Goal: Task Accomplishment & Management: Use online tool/utility

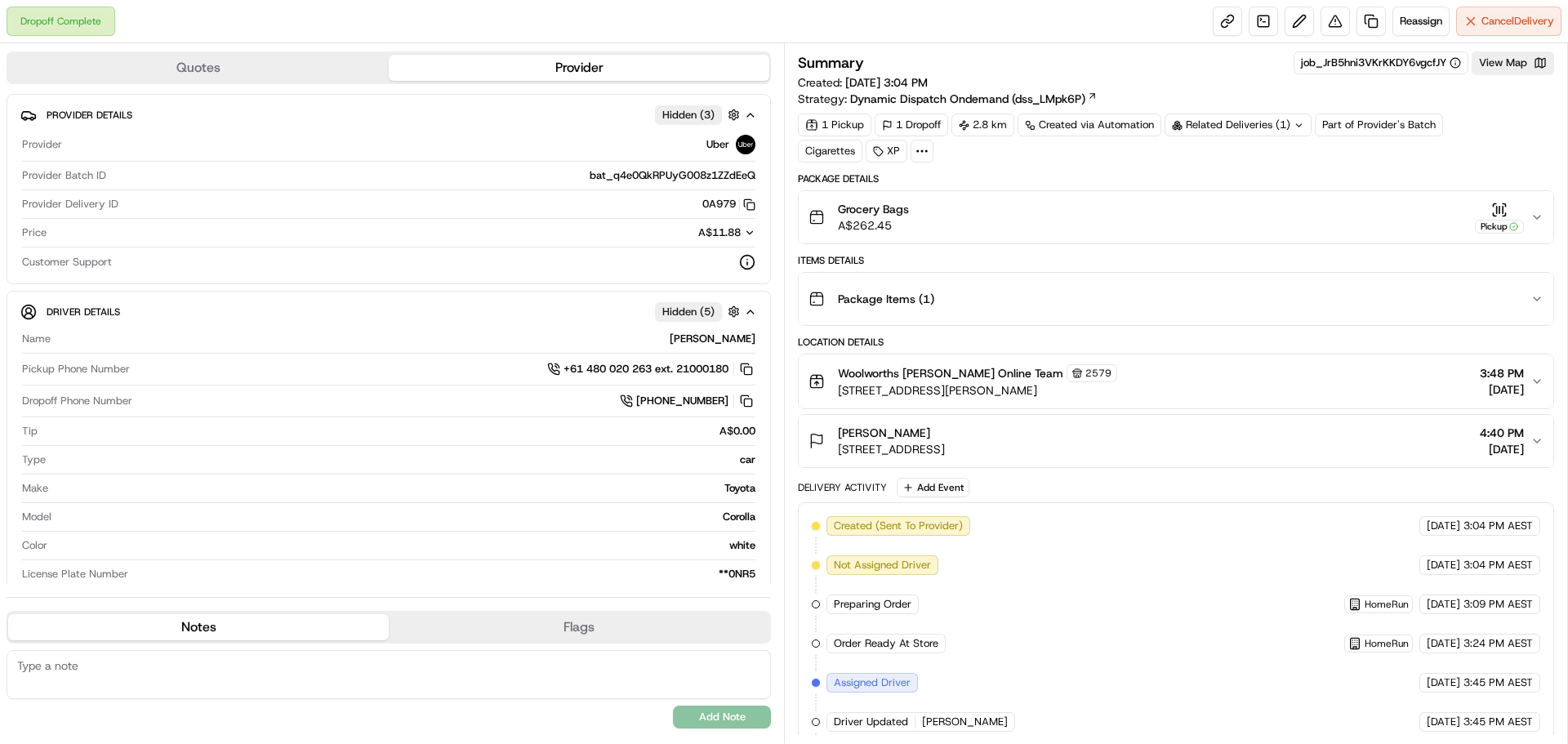
click at [1534, 222] on icon "button" at bounding box center [1537, 217] width 13 height 13
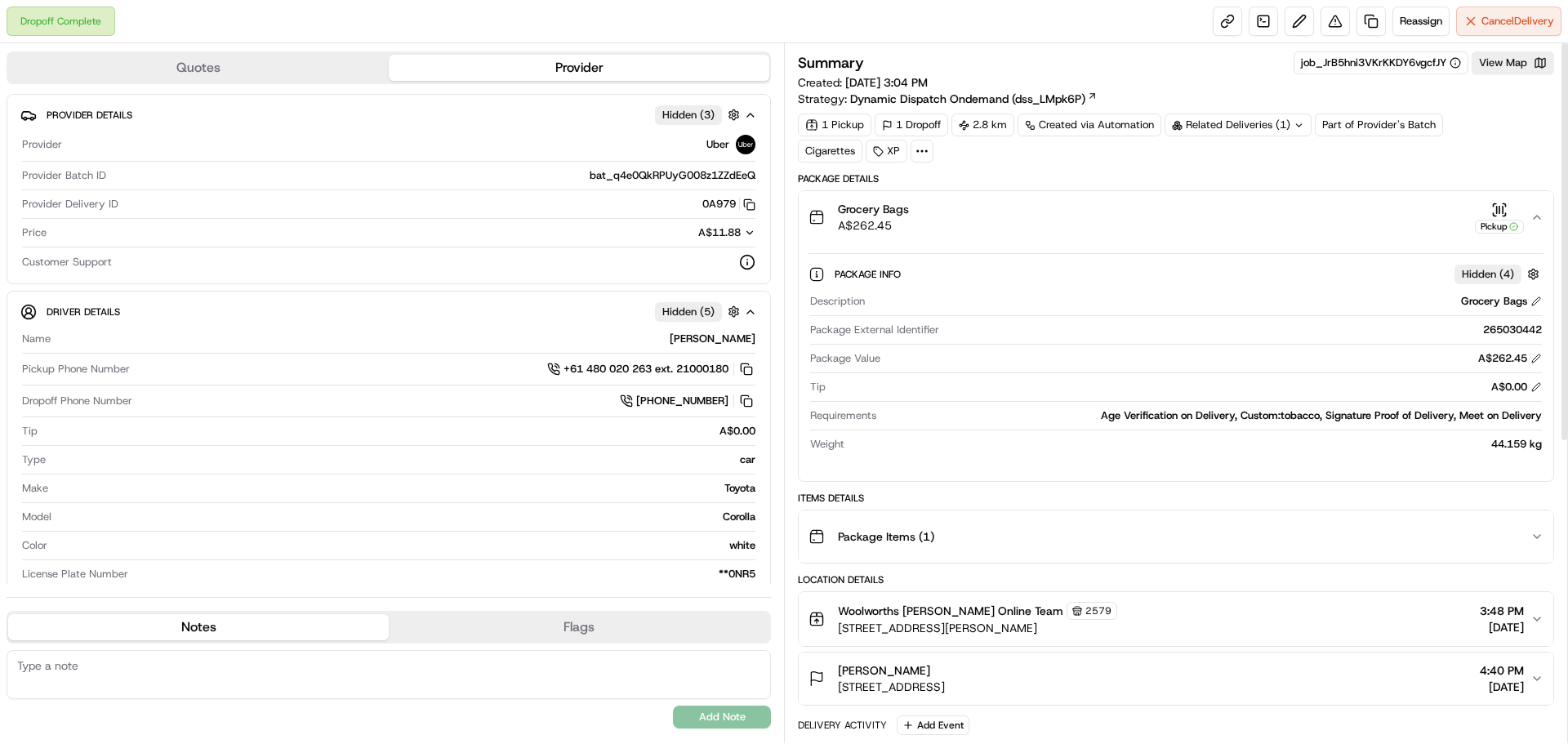
click at [1259, 132] on div "Related Deliveries (1)" at bounding box center [1239, 125] width 147 height 23
click at [1350, 144] on div "Order ord_JrB5hni3VKrKKDY6vgcfJY" at bounding box center [1237, 161] width 227 height 44
click at [1373, 150] on div "1 Pickup 1 Dropoff 2.8 km Created via Automation Related Deliveries (1) Part of…" at bounding box center [1176, 138] width 756 height 49
click at [1365, 21] on link at bounding box center [1371, 21] width 29 height 29
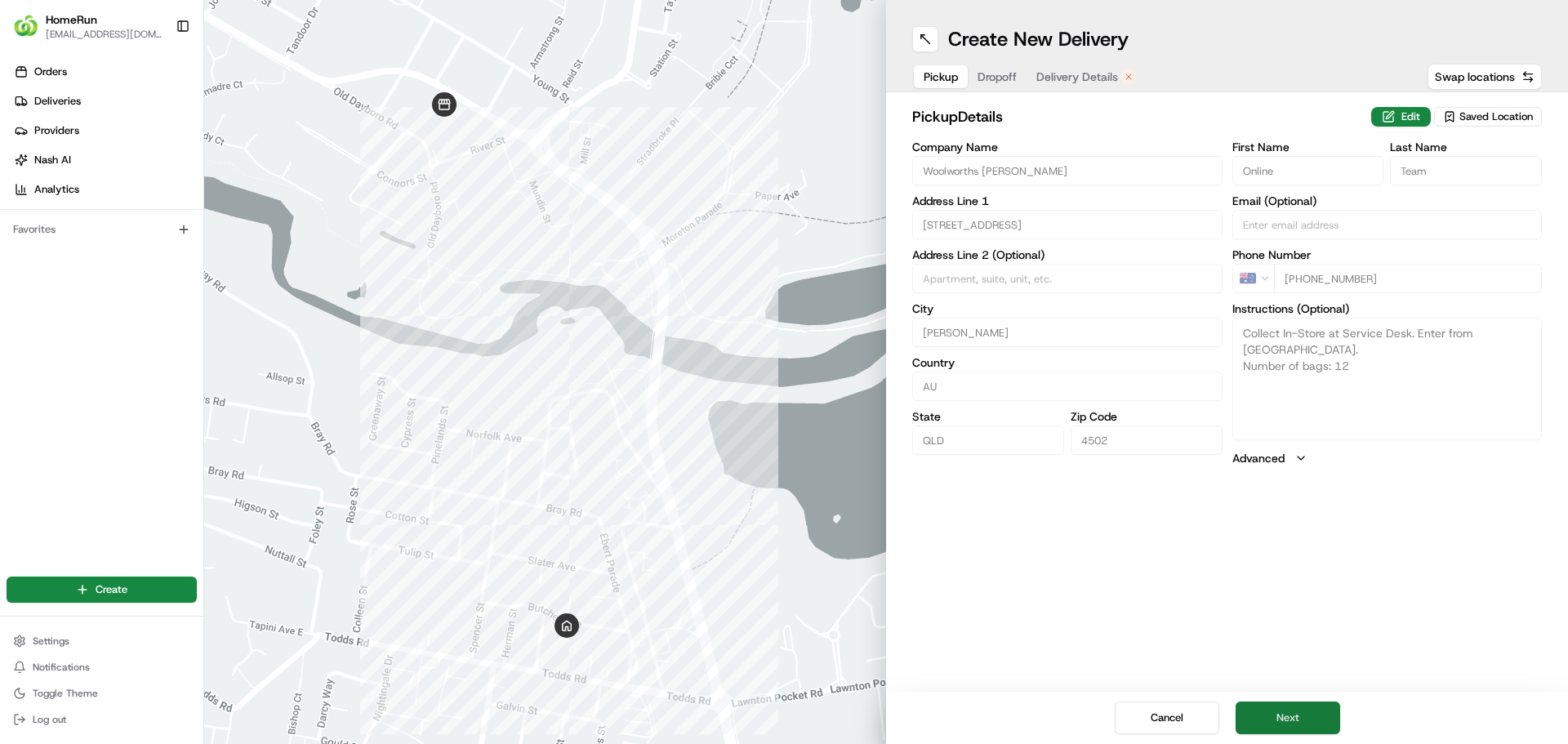
click at [1289, 708] on button "Next" at bounding box center [1288, 718] width 104 height 33
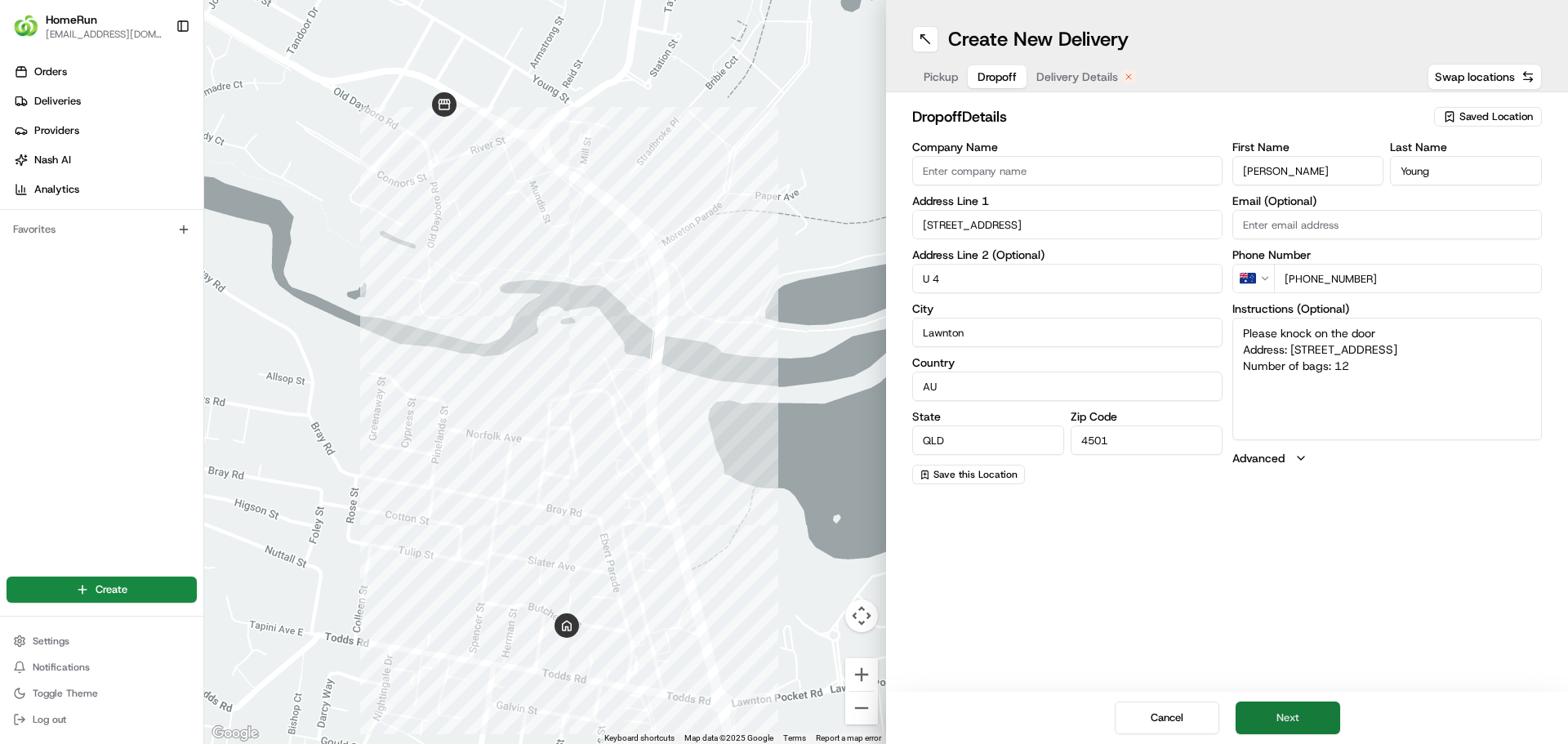
click at [1296, 717] on button "Next" at bounding box center [1288, 718] width 104 height 33
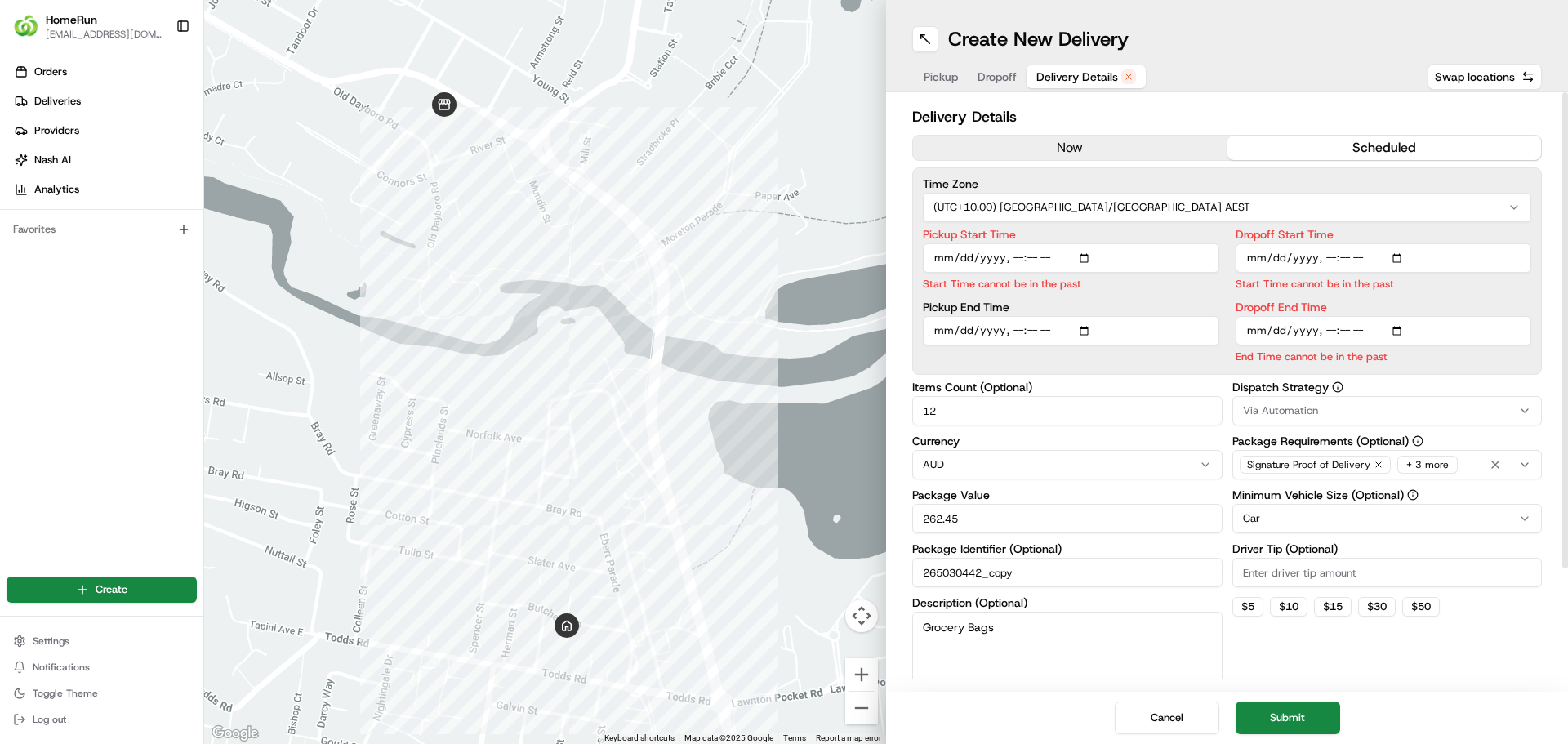
click at [1089, 156] on button "now" at bounding box center [1071, 147] width 314 height 24
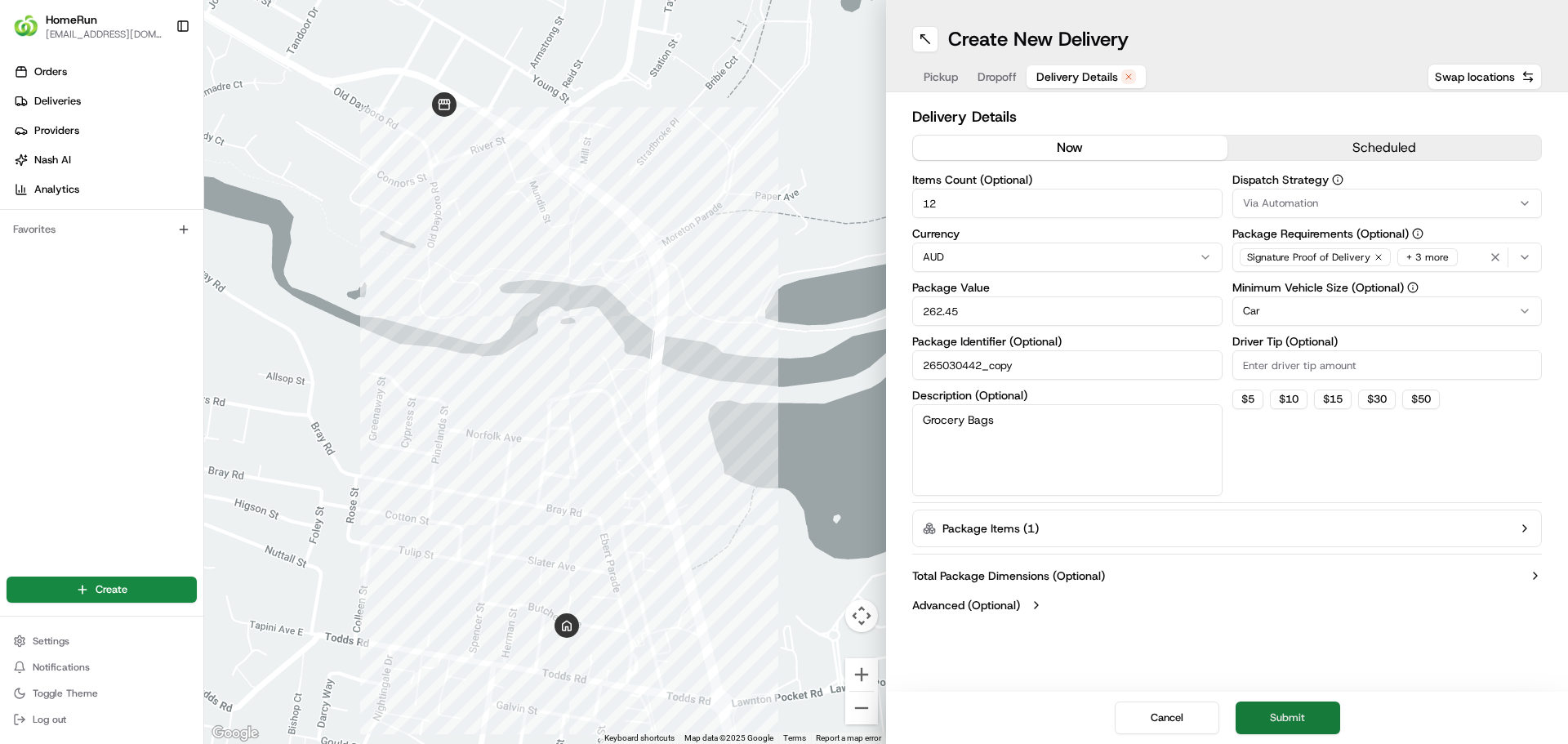
click at [1285, 708] on button "Submit" at bounding box center [1288, 718] width 104 height 33
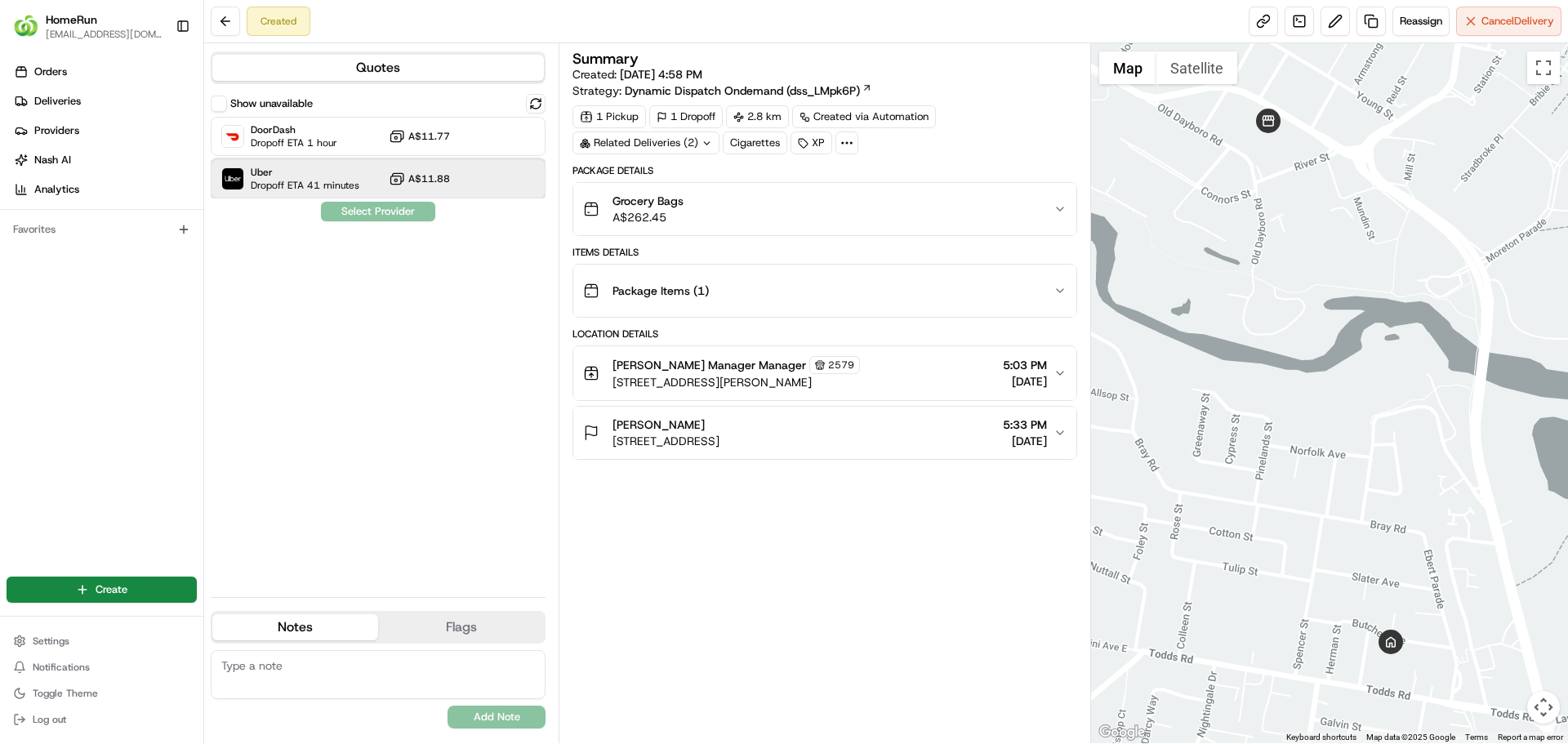
click at [329, 173] on span "Uber" at bounding box center [305, 172] width 109 height 13
click at [363, 211] on button "Assign Provider" at bounding box center [378, 211] width 116 height 19
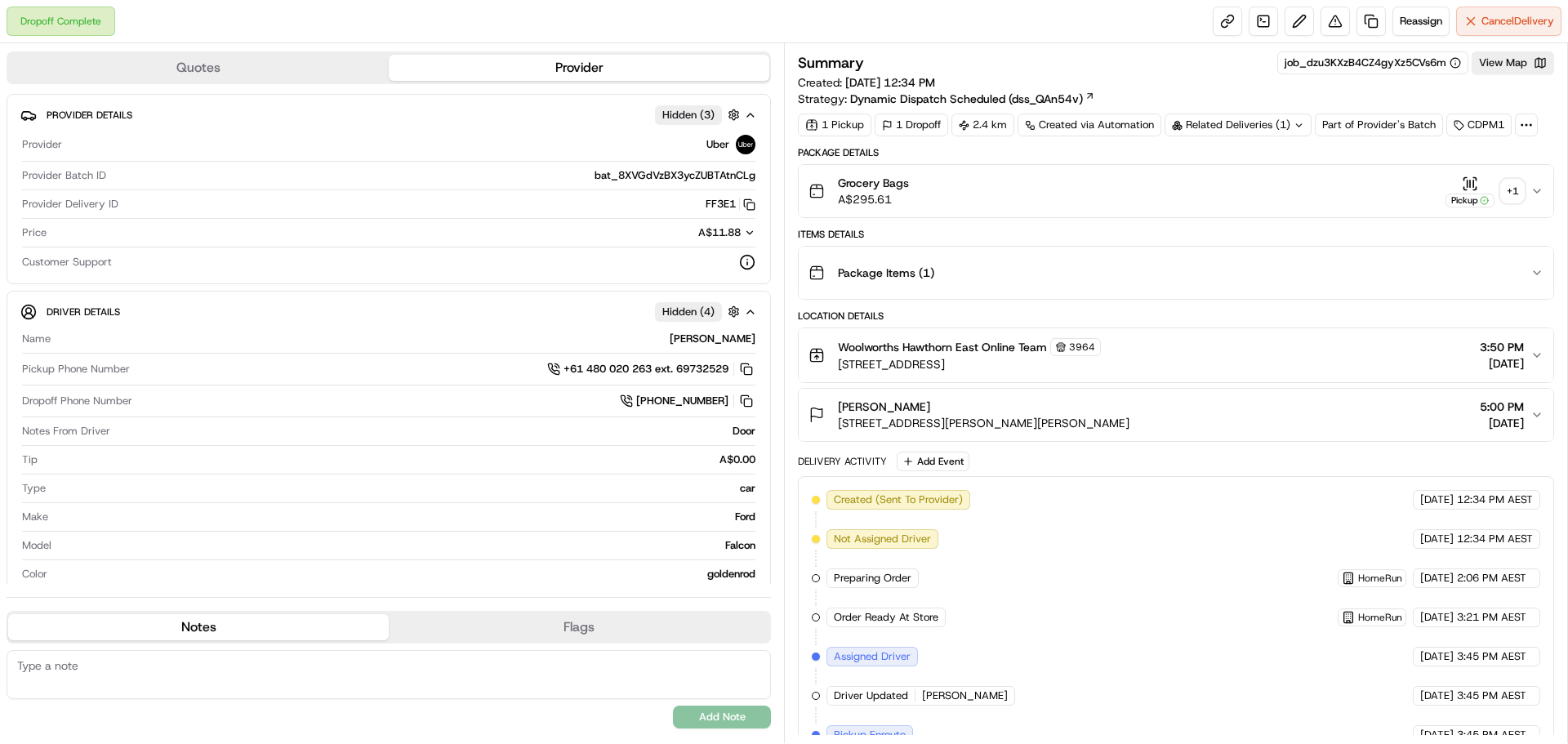
click at [1523, 194] on div "+ 1" at bounding box center [1512, 191] width 23 height 23
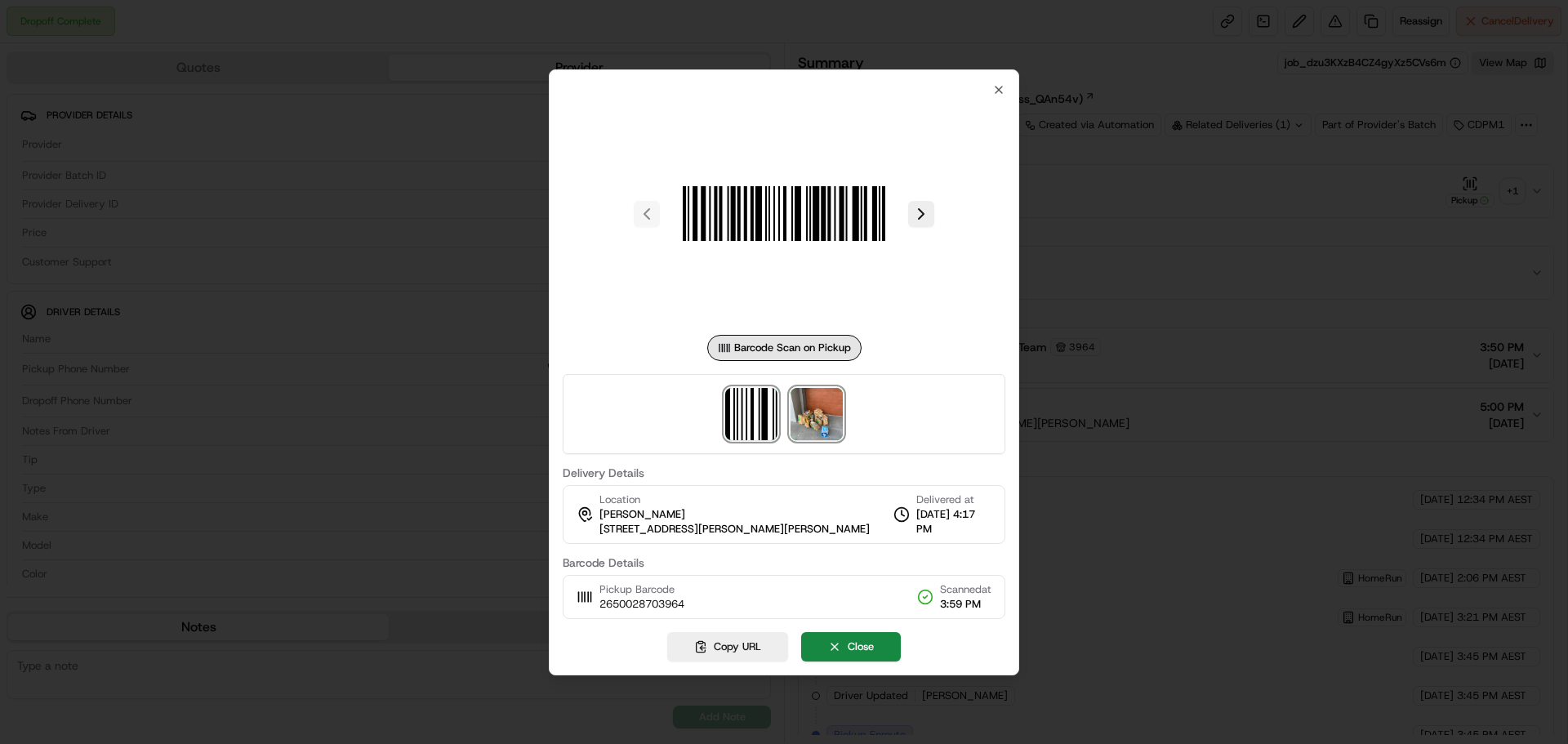
click at [818, 420] on img at bounding box center [817, 414] width 53 height 53
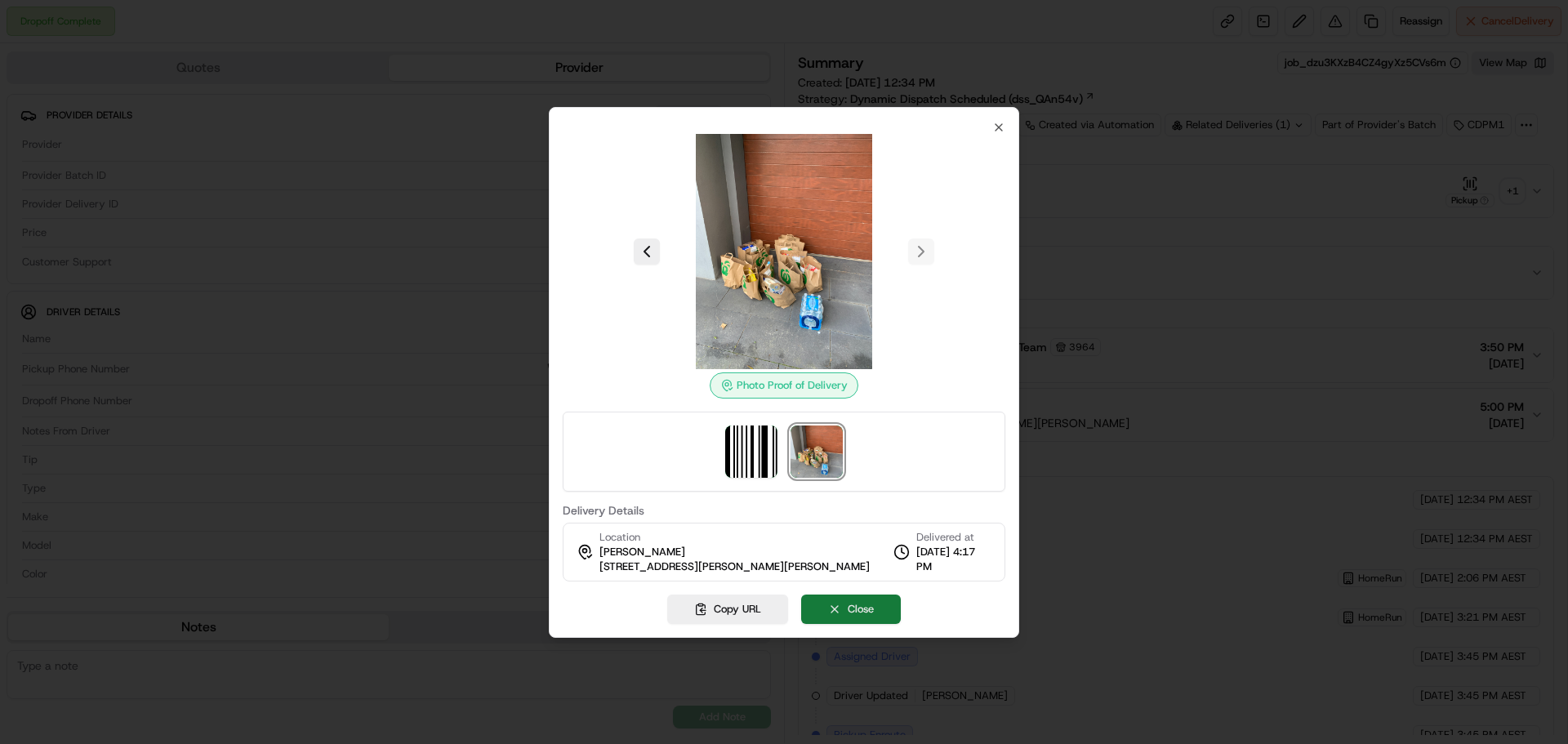
click at [862, 615] on button "Close" at bounding box center [851, 609] width 99 height 29
